Goal: Check status: Check status

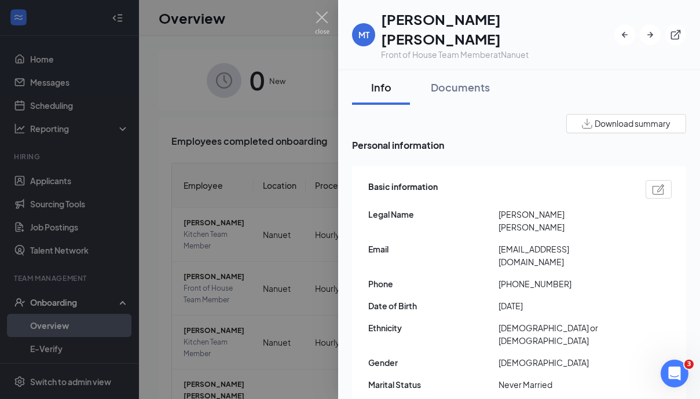
scroll to position [138, 0]
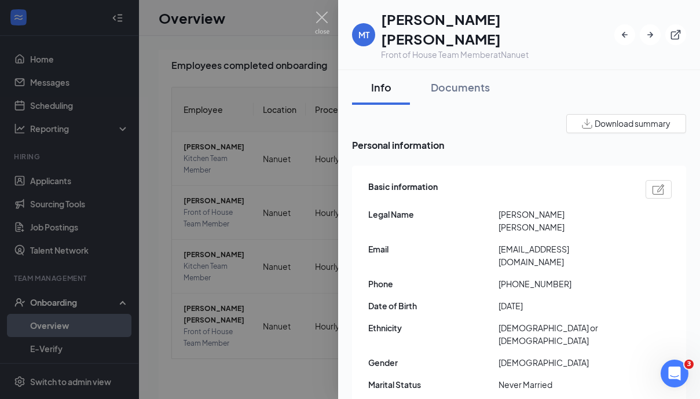
click at [273, 173] on div at bounding box center [350, 199] width 700 height 399
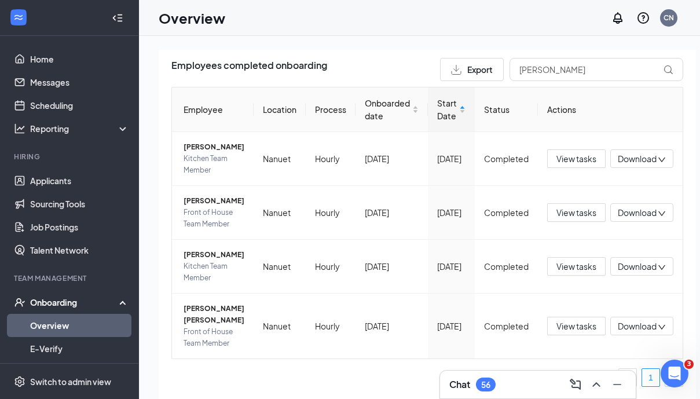
click at [66, 303] on div "Onboarding" at bounding box center [74, 302] width 89 height 12
click at [68, 325] on link "Overview" at bounding box center [79, 325] width 99 height 23
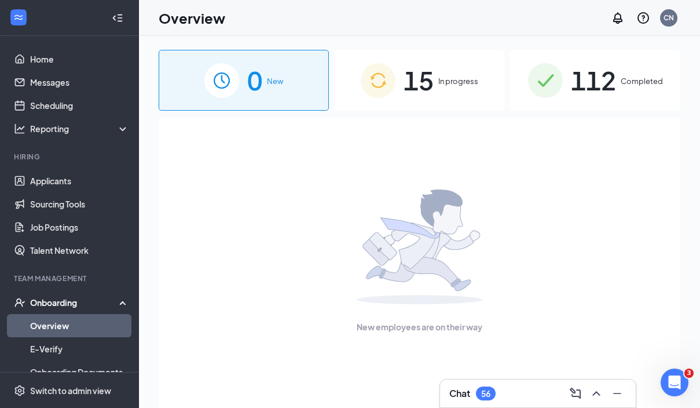
click at [639, 83] on span "Completed" at bounding box center [642, 81] width 42 height 12
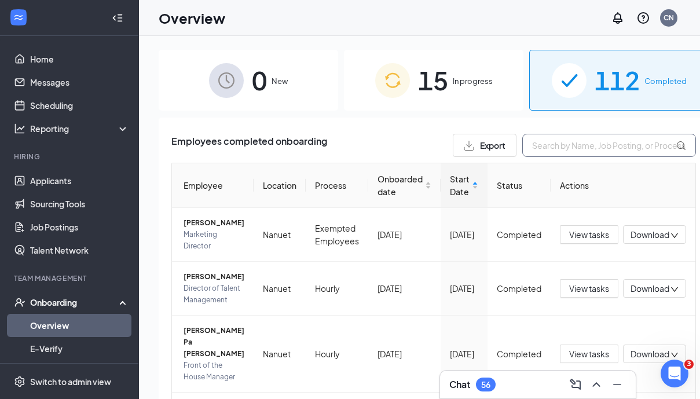
click at [538, 146] on input "text" at bounding box center [609, 145] width 174 height 23
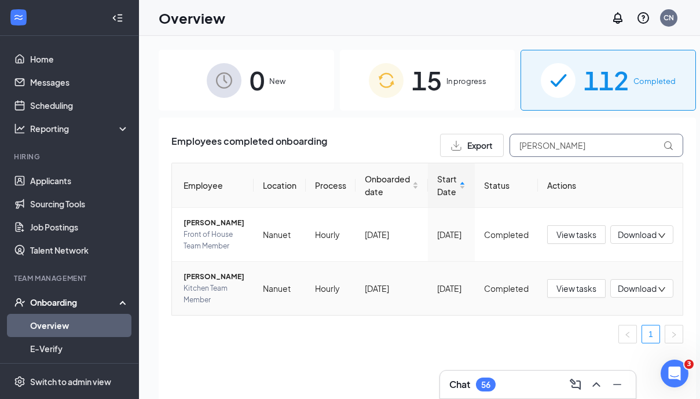
type input "[PERSON_NAME]"
click at [207, 306] on span "Kitchen Team Member" at bounding box center [214, 294] width 61 height 23
